Goal: Task Accomplishment & Management: Manage account settings

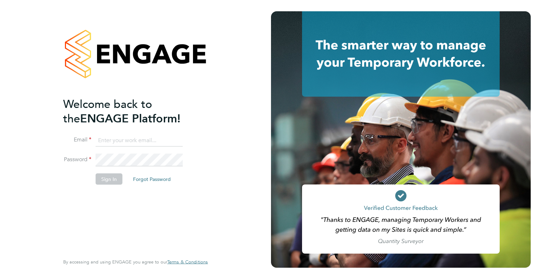
type input "wates@alliance-msp.co.uk"
click at [115, 178] on button "Sign In" at bounding box center [109, 178] width 27 height 11
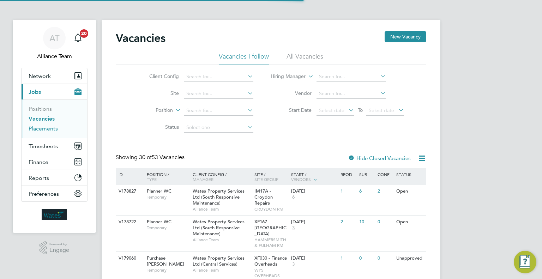
click at [34, 128] on link "Placements" at bounding box center [43, 128] width 29 height 7
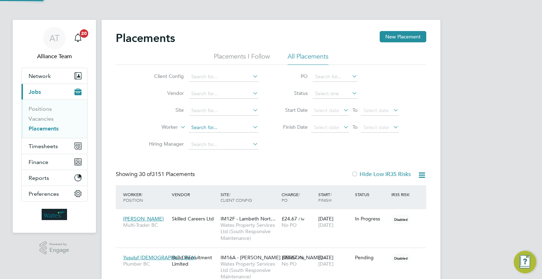
click at [201, 127] on input at bounding box center [224, 128] width 70 height 10
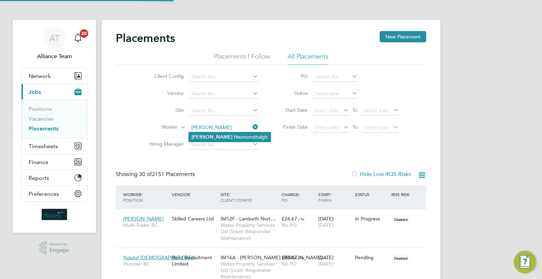
type input "Gary Hesmondhalgh"
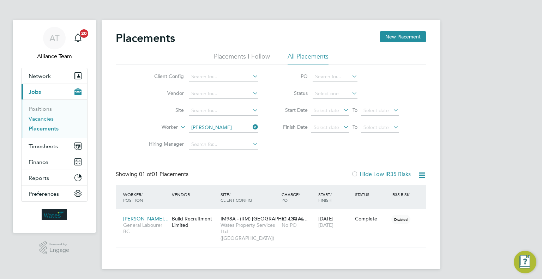
click at [45, 119] on link "Vacancies" at bounding box center [41, 118] width 25 height 7
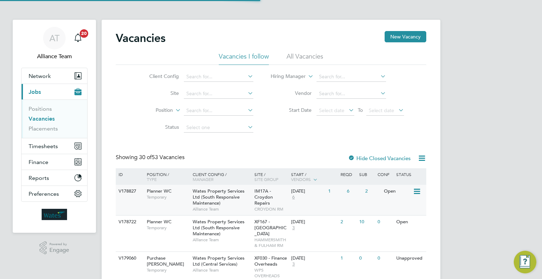
click at [294, 208] on div "V178827 Planner WC Temporary Wates Property Services Ltd (South Responsive Main…" at bounding box center [271, 200] width 311 height 30
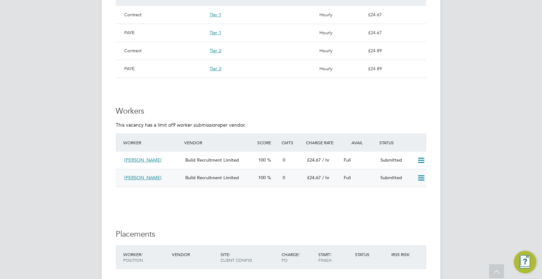
drag, startPoint x: 506, startPoint y: 160, endPoint x: 387, endPoint y: 185, distance: 120.9
click at [422, 179] on icon at bounding box center [421, 178] width 9 height 6
click at [408, 189] on li "Offer" at bounding box center [412, 193] width 25 height 10
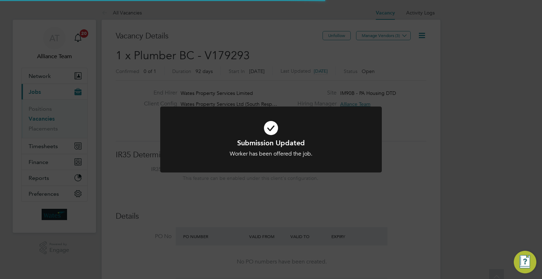
click at [414, 212] on div "Submission Updated Worker has been offered the job. Cancel Okay" at bounding box center [271, 139] width 542 height 279
